Goal: Information Seeking & Learning: Learn about a topic

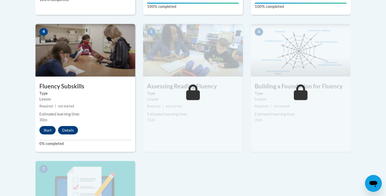
scroll to position [300, 0]
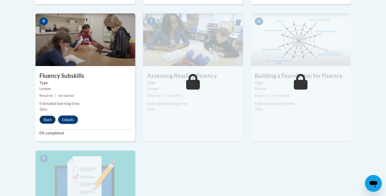
click at [45, 121] on button "Start" at bounding box center [47, 119] width 16 height 8
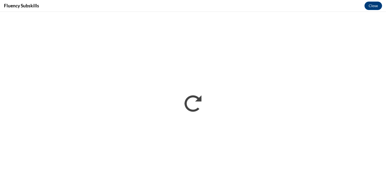
scroll to position [0, 0]
